Goal: Information Seeking & Learning: Learn about a topic

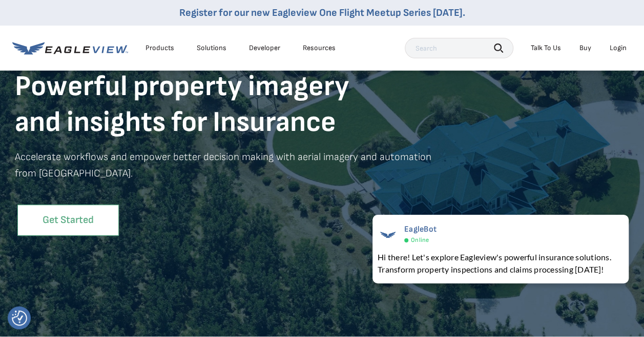
scroll to position [102, 0]
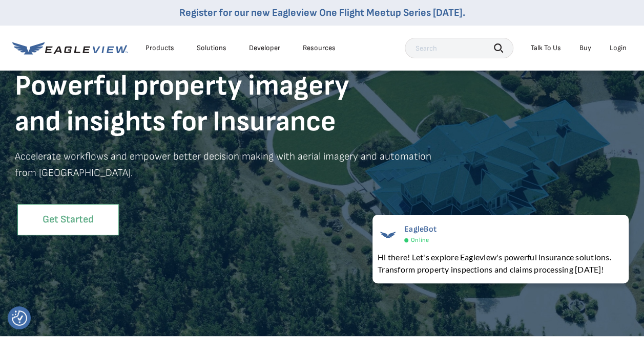
click at [78, 218] on link "Get Started" at bounding box center [67, 219] width 101 height 31
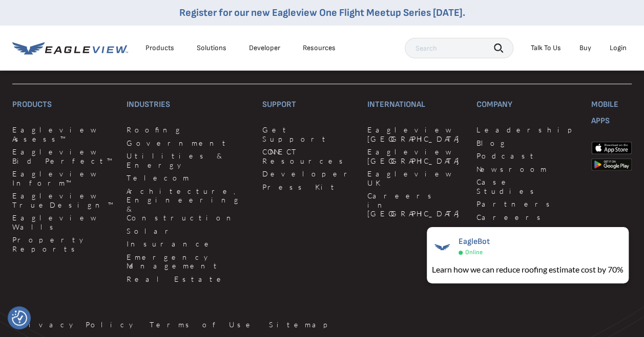
scroll to position [1228, 0]
click at [126, 125] on link "Roofing" at bounding box center [187, 129] width 123 height 9
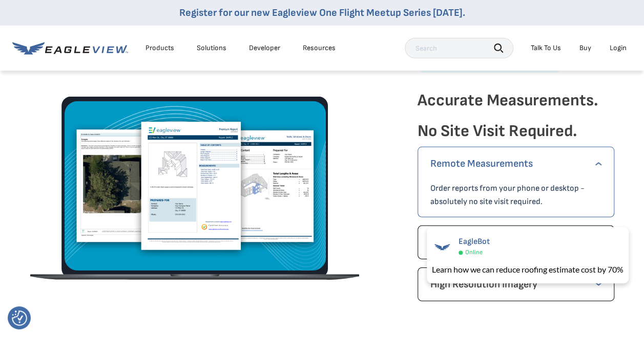
scroll to position [1433, 0]
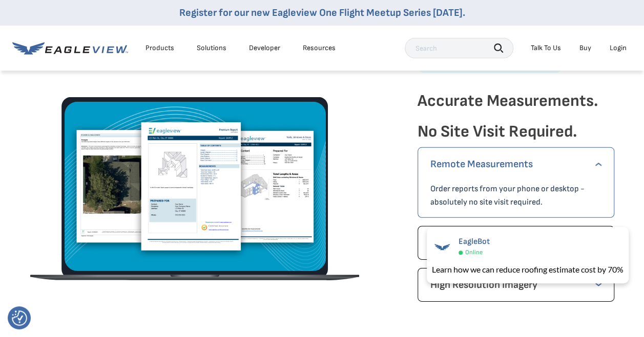
click at [479, 163] on p "Remote Measurements" at bounding box center [515, 164] width 171 height 16
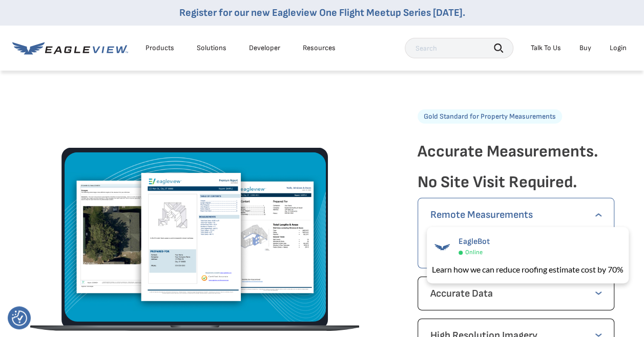
scroll to position [1382, 0]
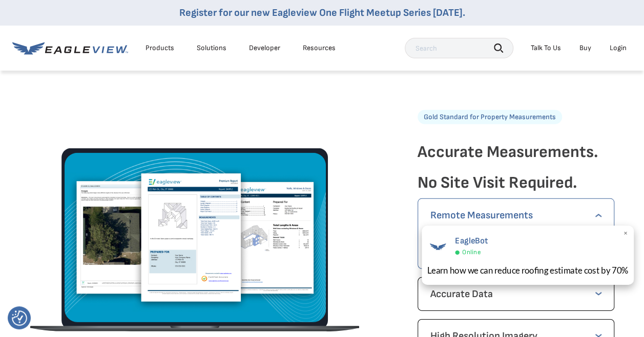
click at [626, 233] on span "×" at bounding box center [626, 234] width 6 height 11
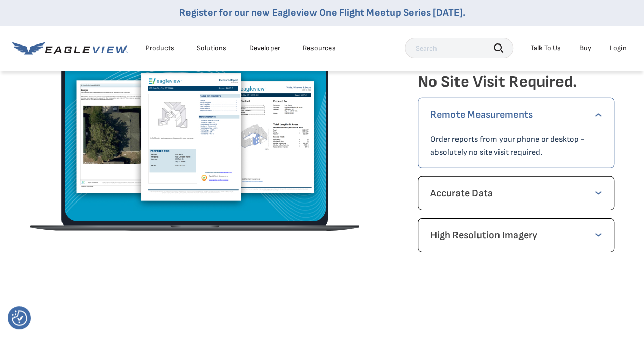
click at [596, 190] on p "Accurate Data" at bounding box center [515, 193] width 171 height 16
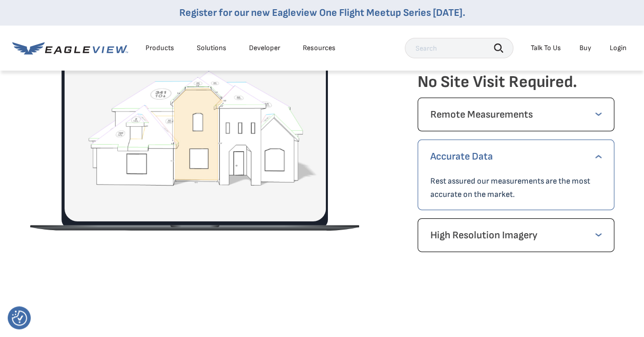
scroll to position [1483, 0]
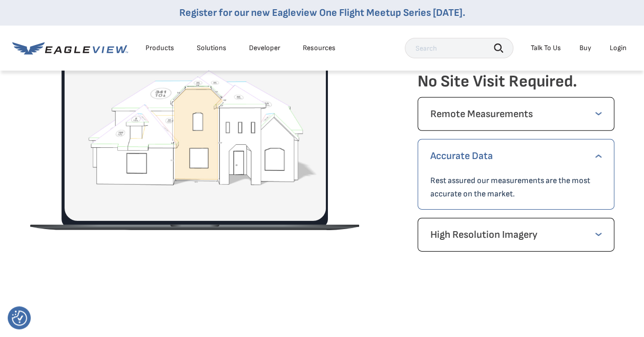
click at [598, 233] on p "High Resolution Imagery" at bounding box center [515, 235] width 171 height 16
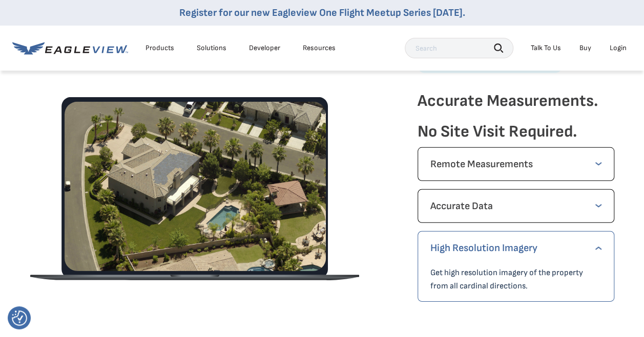
scroll to position [1432, 0]
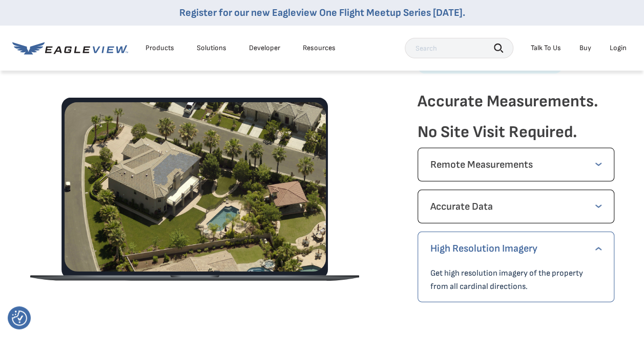
click at [597, 162] on p "Remote Measurements" at bounding box center [515, 165] width 171 height 16
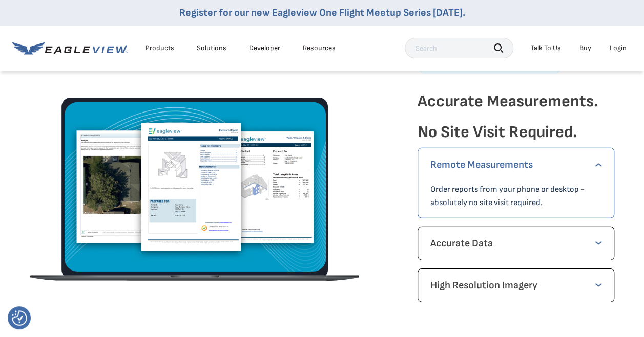
click at [188, 197] on figure at bounding box center [196, 187] width 262 height 170
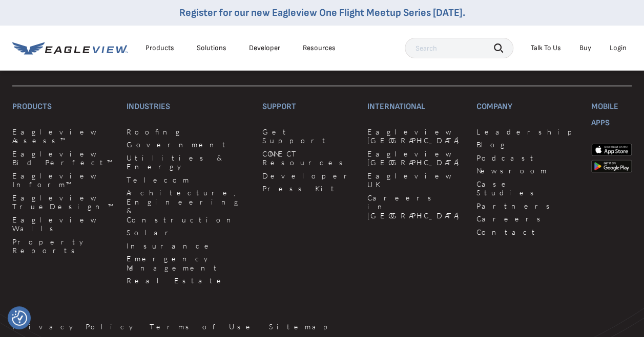
scroll to position [2967, 0]
